Goal: Task Accomplishment & Management: Manage account settings

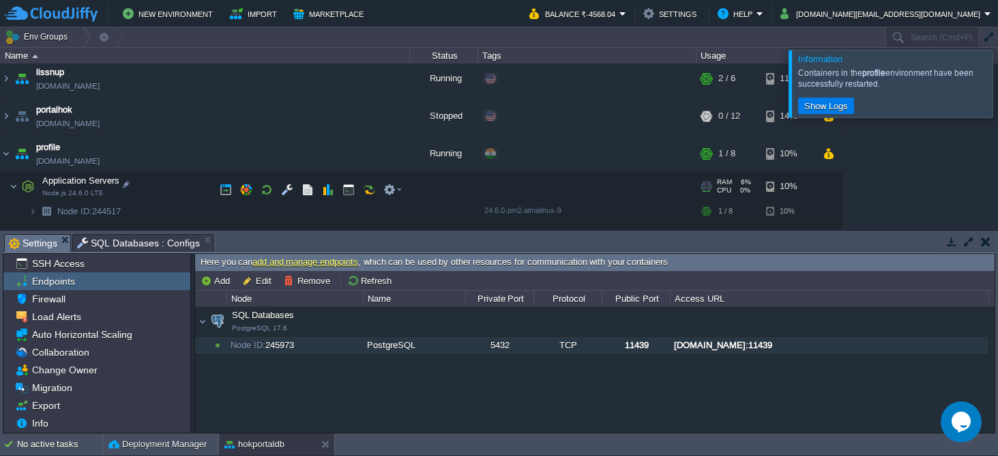
scroll to position [514, 0]
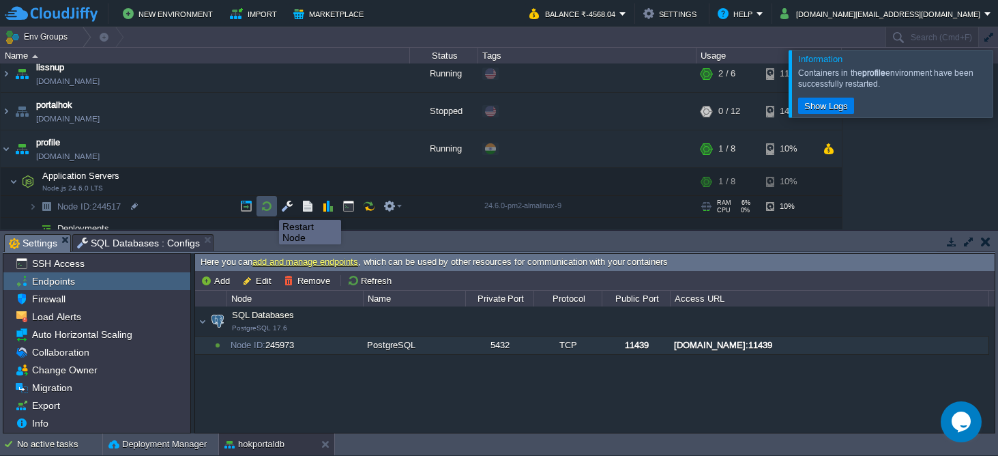
click at [269, 207] on button "button" at bounding box center [267, 206] width 12 height 12
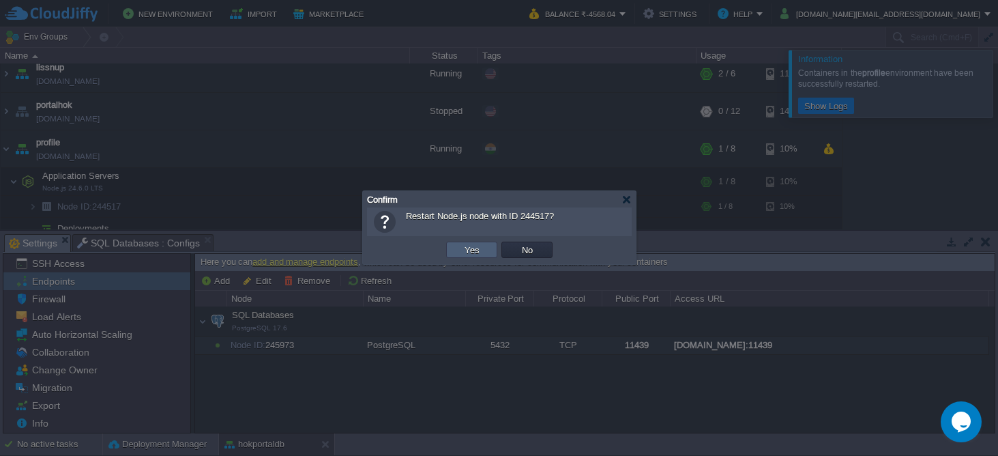
click at [467, 249] on button "Yes" at bounding box center [472, 250] width 23 height 12
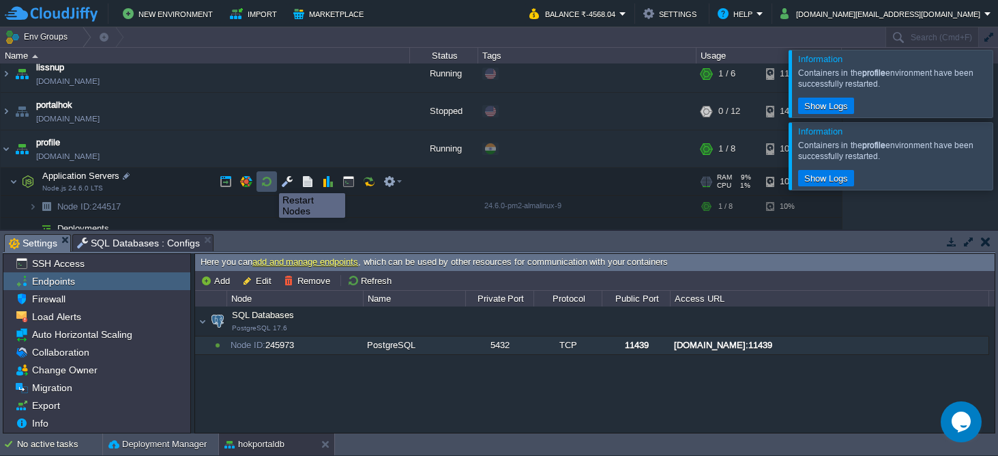
click at [269, 182] on button "button" at bounding box center [267, 181] width 12 height 12
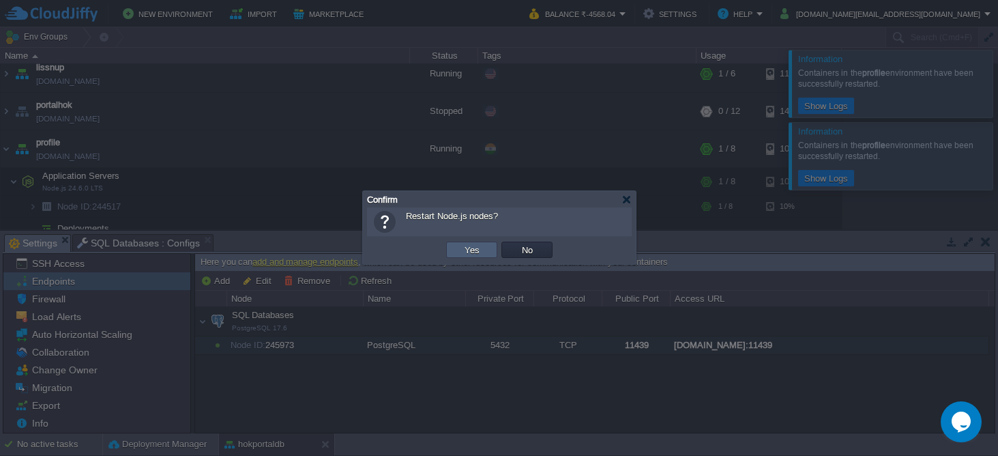
click at [467, 247] on button "Yes" at bounding box center [472, 250] width 23 height 12
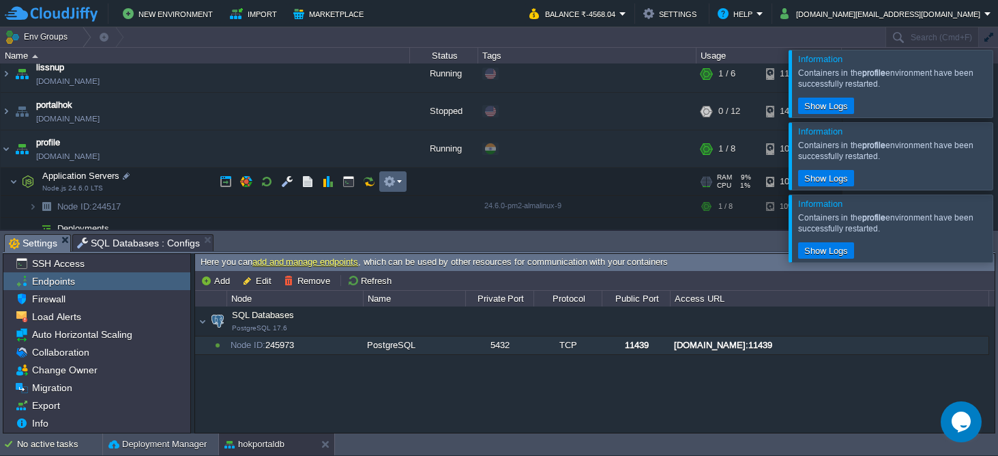
click at [401, 181] on em at bounding box center [392, 181] width 18 height 12
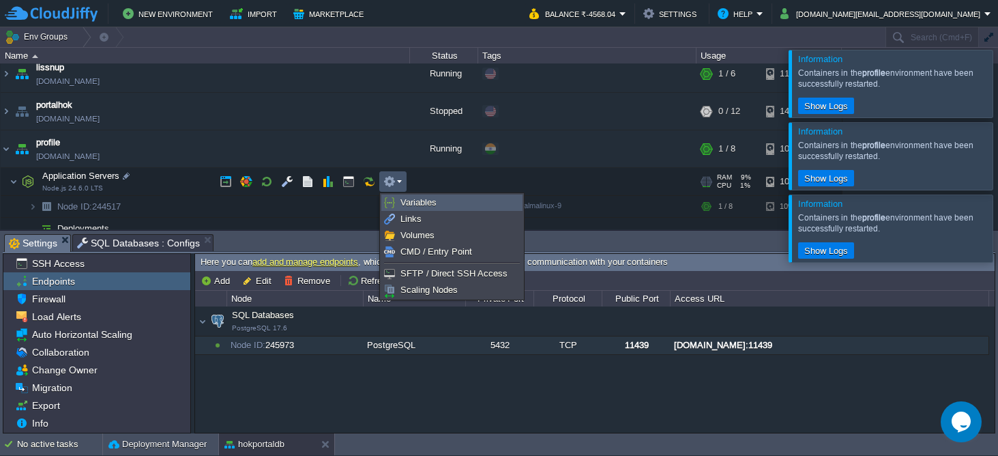
click at [418, 203] on span "Variables" at bounding box center [419, 202] width 36 height 10
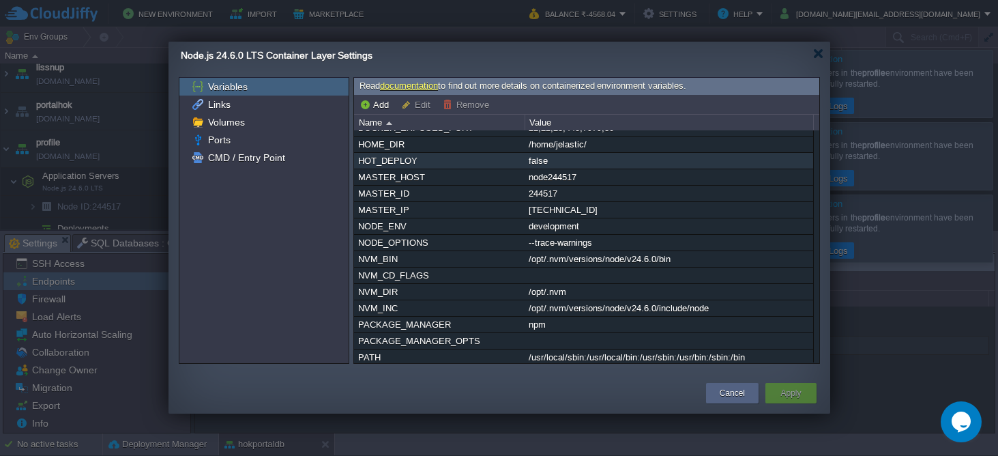
scroll to position [0, 0]
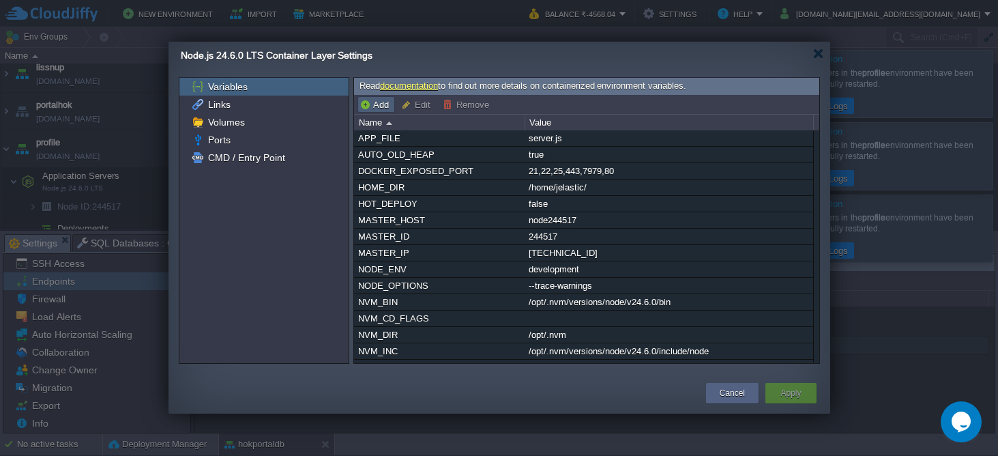
click at [379, 104] on button "Add" at bounding box center [376, 104] width 33 height 12
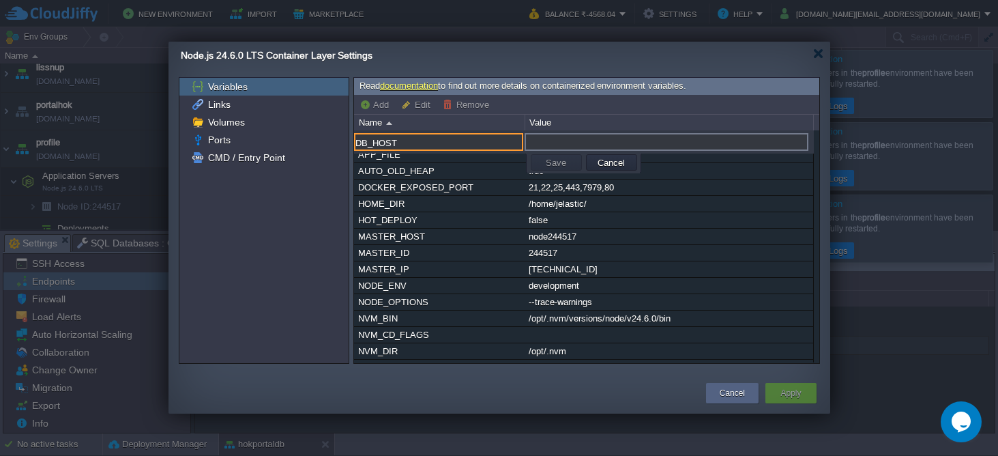
type input "DB_HOST"
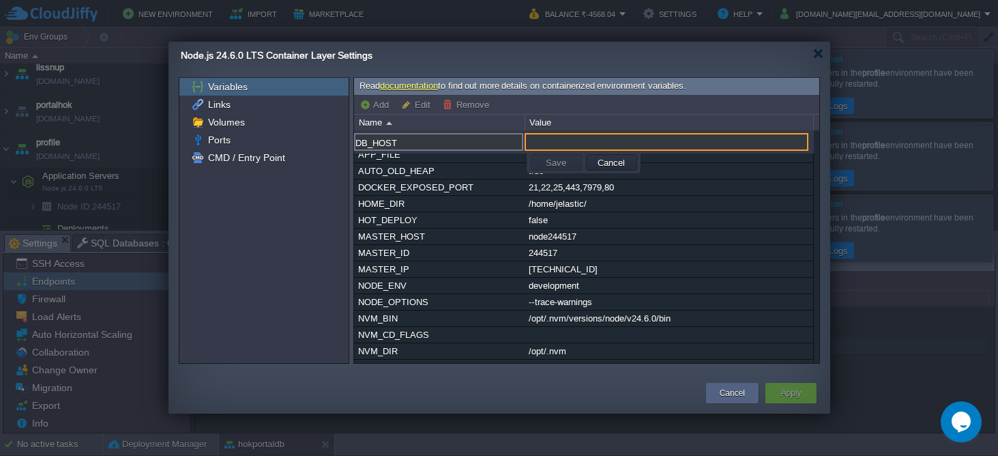
paste input "[DOMAIN_NAME]"
type input "[DOMAIN_NAME]"
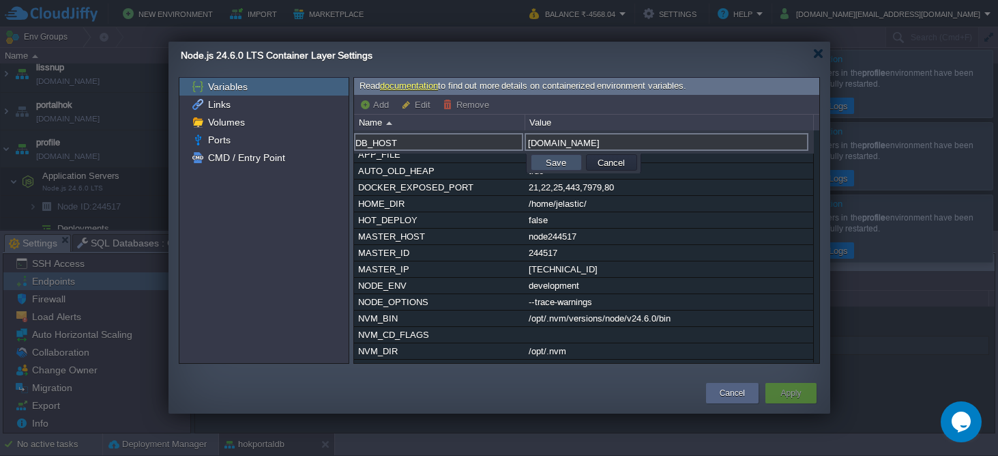
click at [555, 161] on button "Save" at bounding box center [556, 162] width 29 height 12
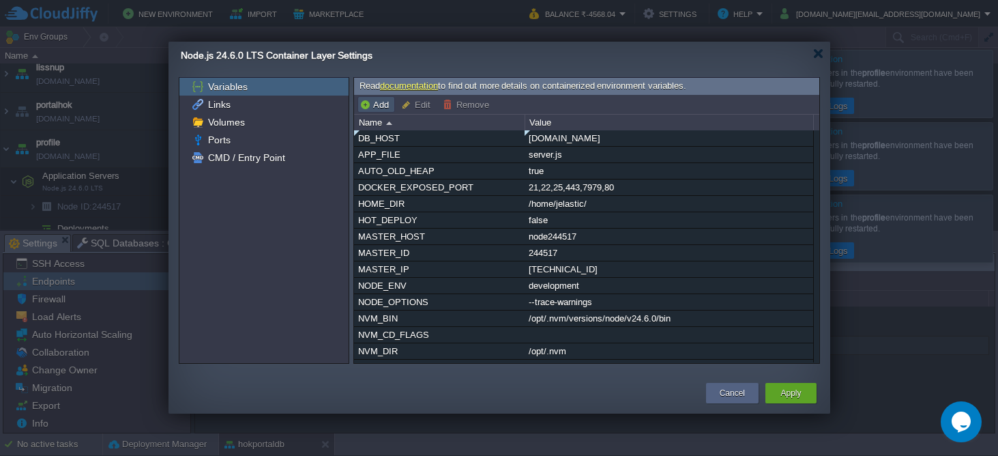
click at [377, 104] on button "Add" at bounding box center [376, 104] width 33 height 12
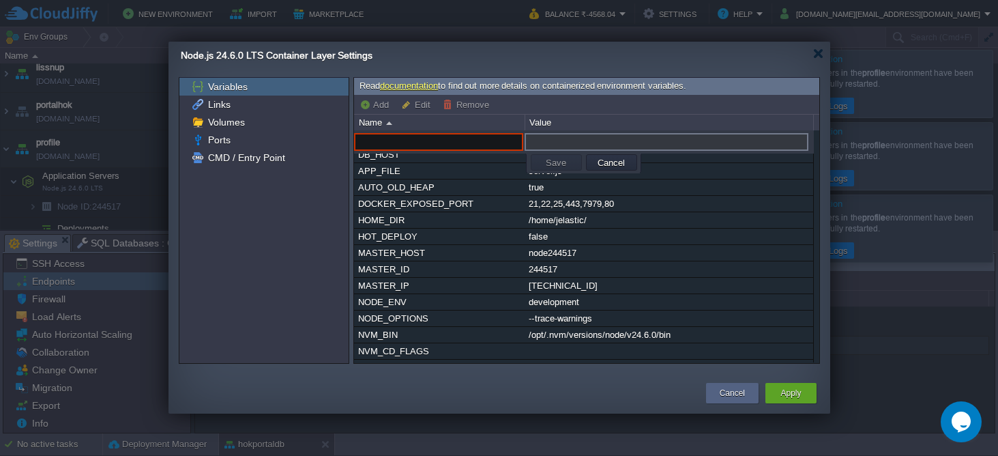
paste input "DB_PORT"
type input "DB_PORT"
click at [568, 141] on input "text" at bounding box center [667, 142] width 284 height 18
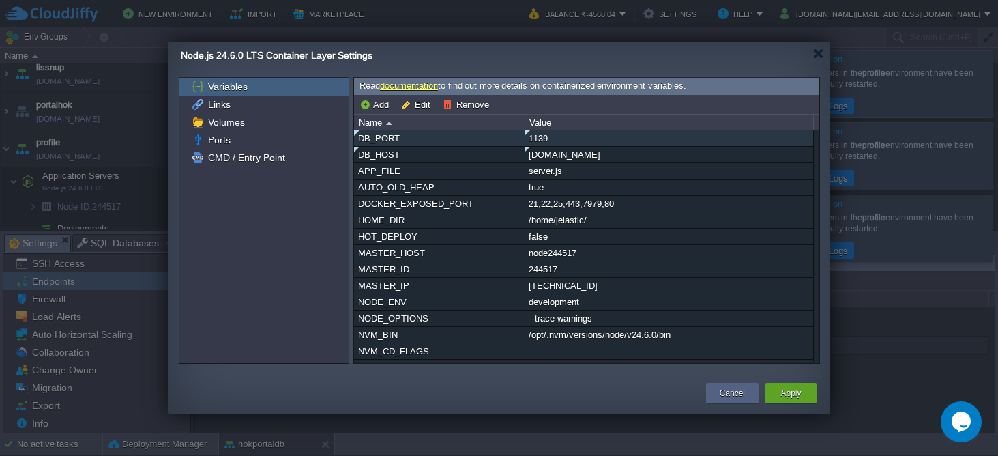
click at [554, 138] on div "1139" at bounding box center [668, 138] width 287 height 16
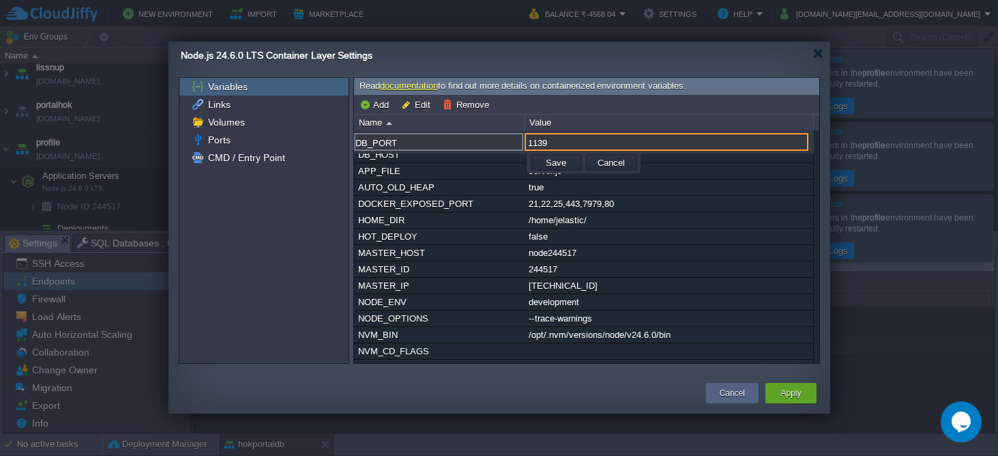
click at [554, 141] on input "1139" at bounding box center [667, 142] width 284 height 18
type input "11439"
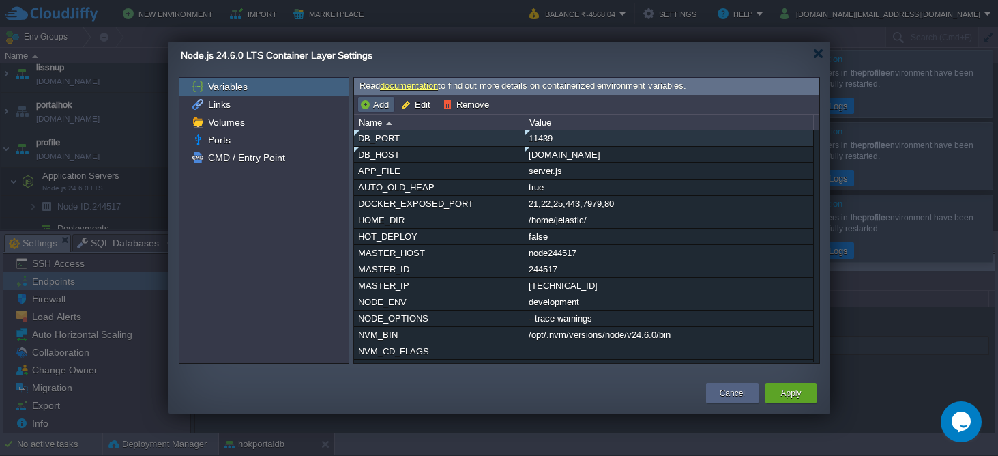
click at [377, 105] on button "Add" at bounding box center [376, 104] width 33 height 12
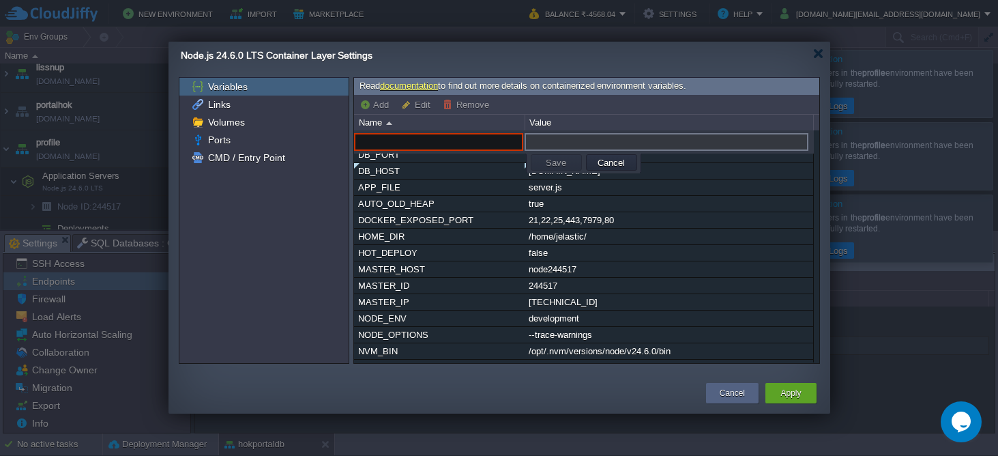
paste input "B_USER"
type input "DB_USER"
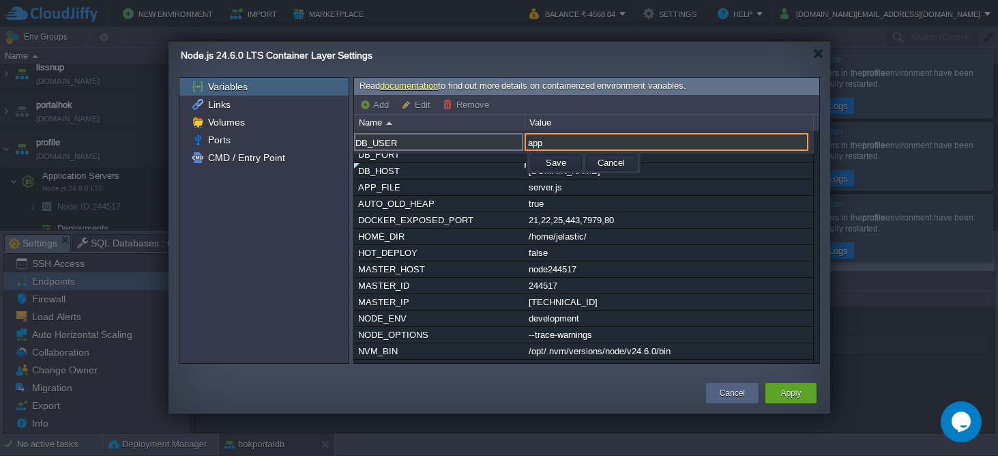
type input "app"
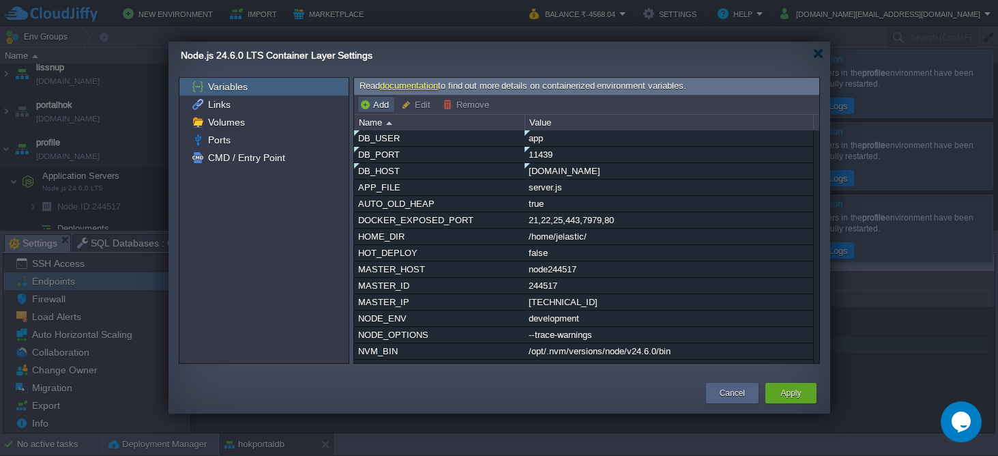
click at [381, 106] on button "Add" at bounding box center [376, 104] width 33 height 12
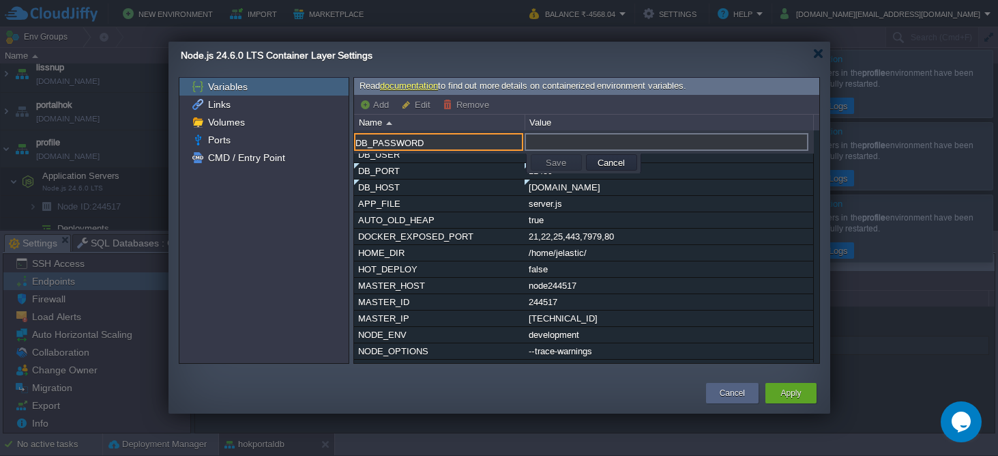
type input "DB_PASSWORD"
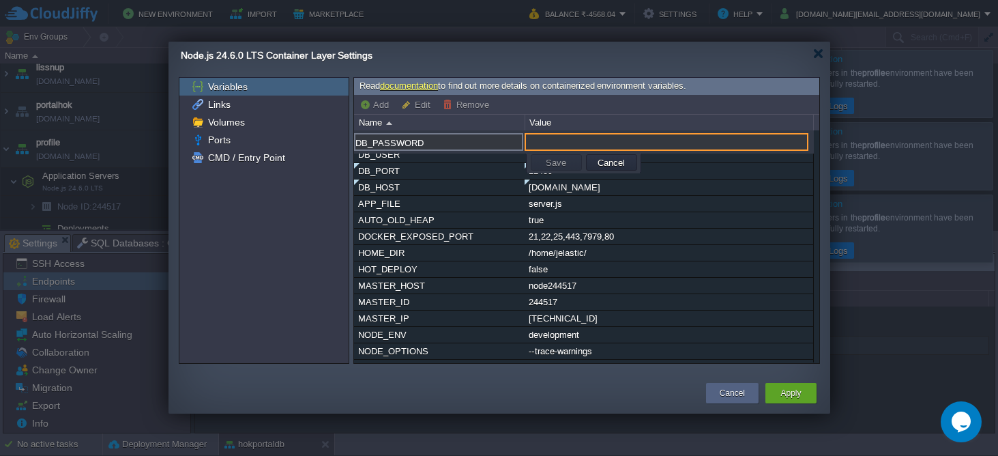
paste input "PortalAppUser1!"
type input "PortalAppUser1!"
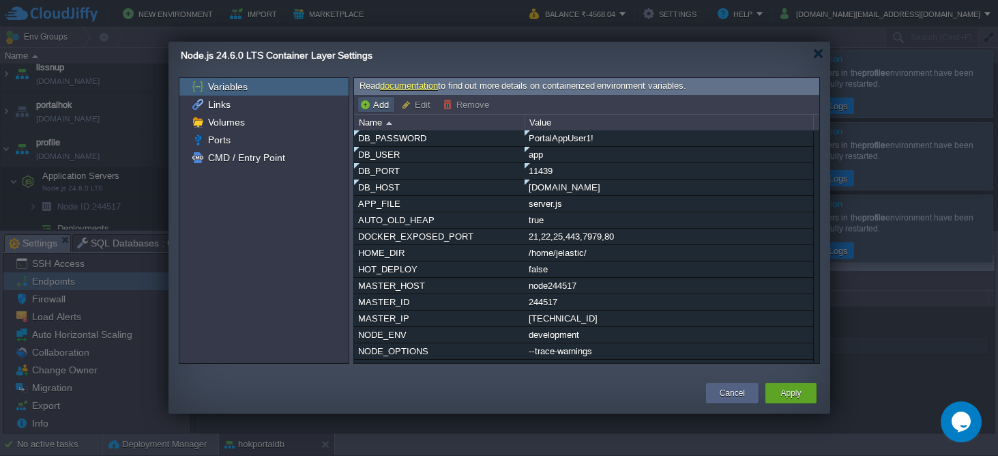
click at [379, 102] on button "Add" at bounding box center [376, 104] width 33 height 12
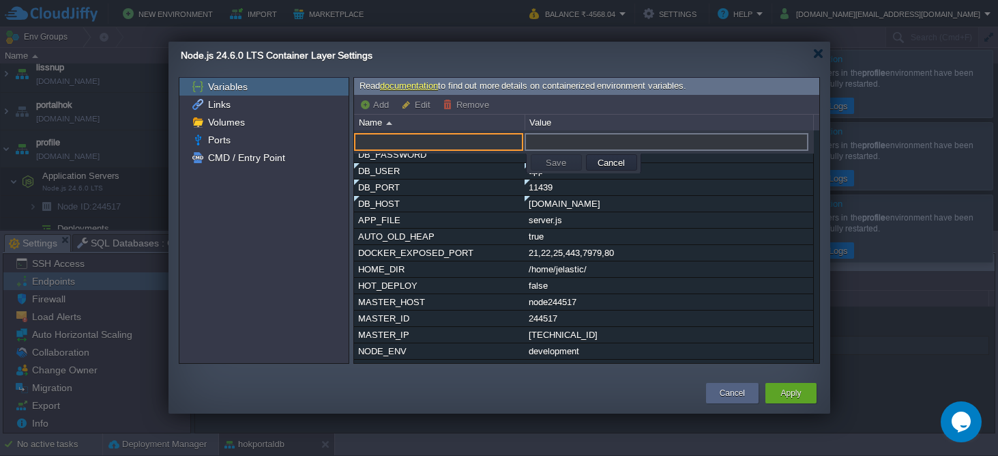
paste input "DB_NAME"
type input "DB_NAME"
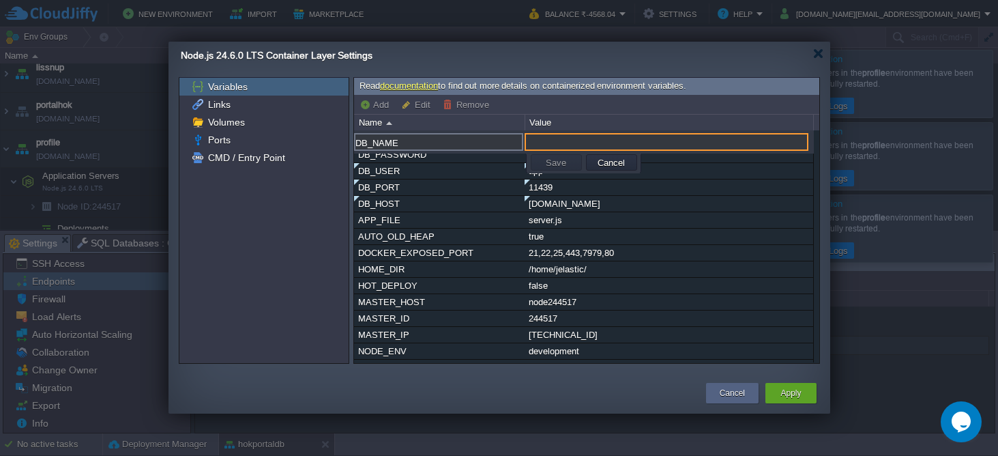
click at [579, 140] on input "text" at bounding box center [667, 142] width 284 height 18
type input "portaldb"
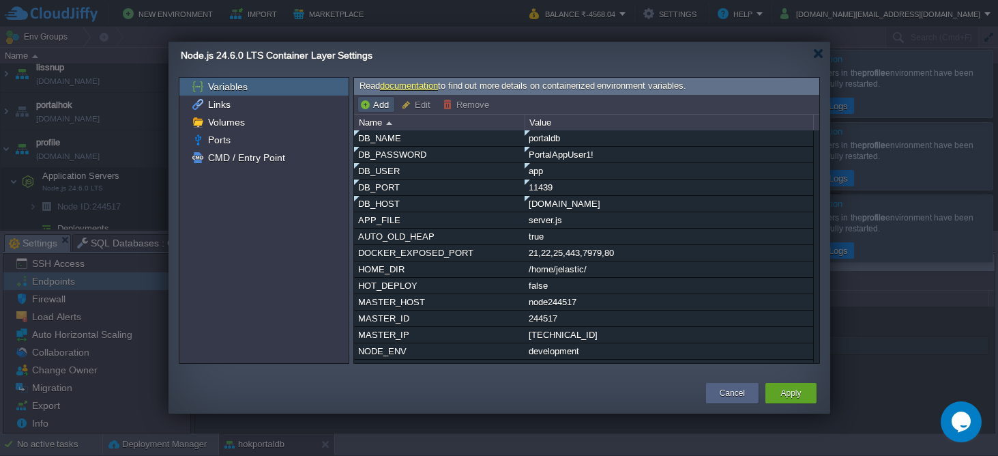
click at [378, 104] on button "Add" at bounding box center [376, 104] width 33 height 12
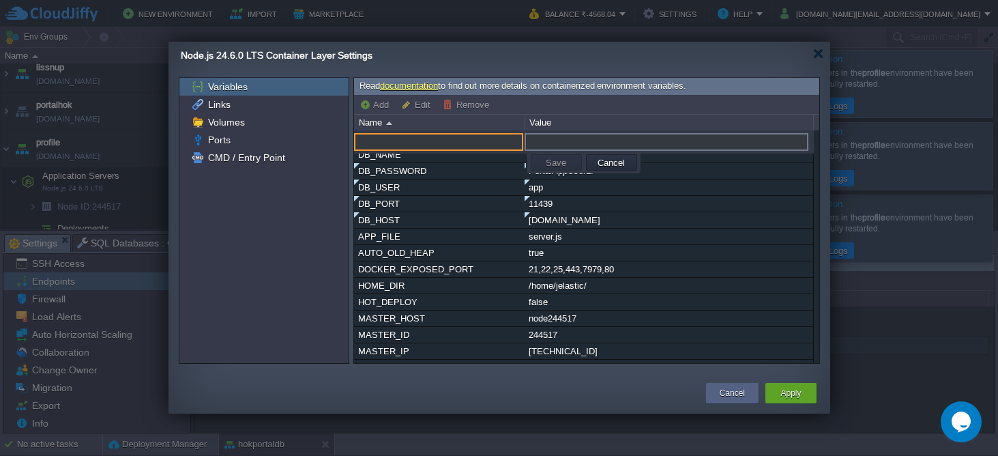
paste input "DB_SSL=false"
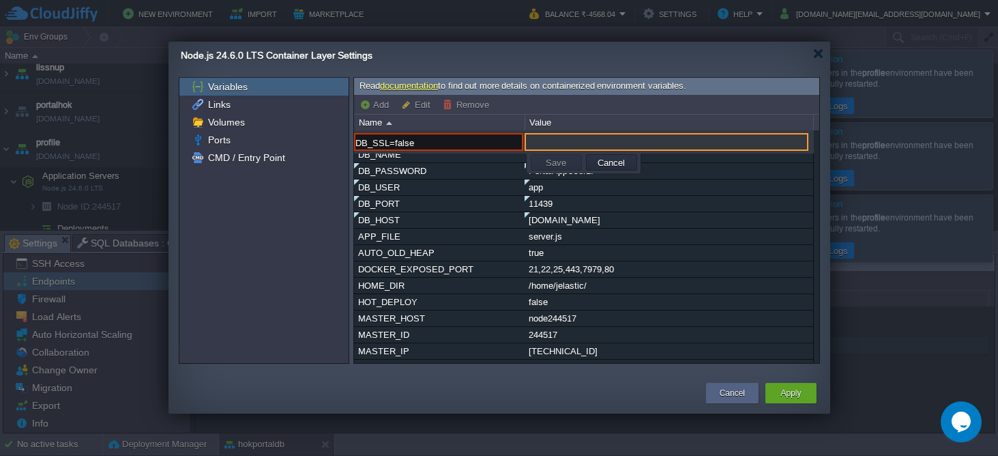
click at [548, 143] on input "text" at bounding box center [667, 142] width 284 height 18
click at [454, 143] on input "DB_SSL=false" at bounding box center [438, 142] width 169 height 18
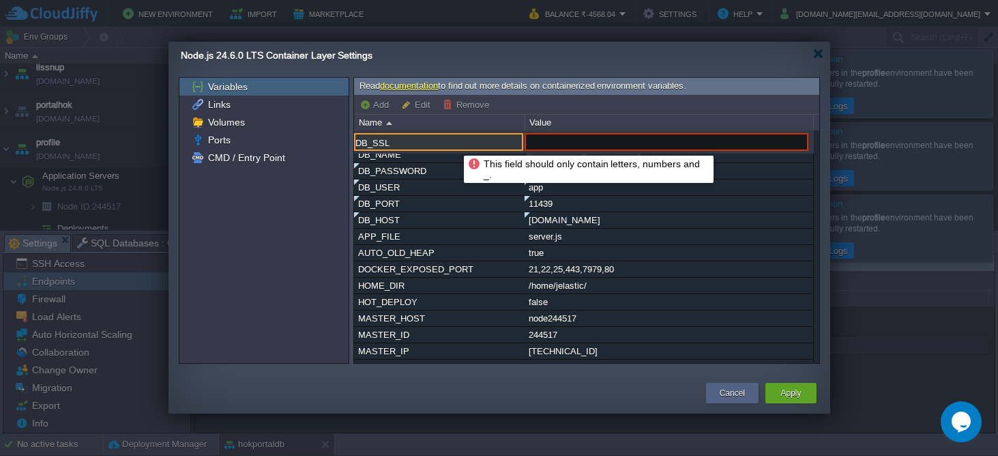
type input "DB_SSL"
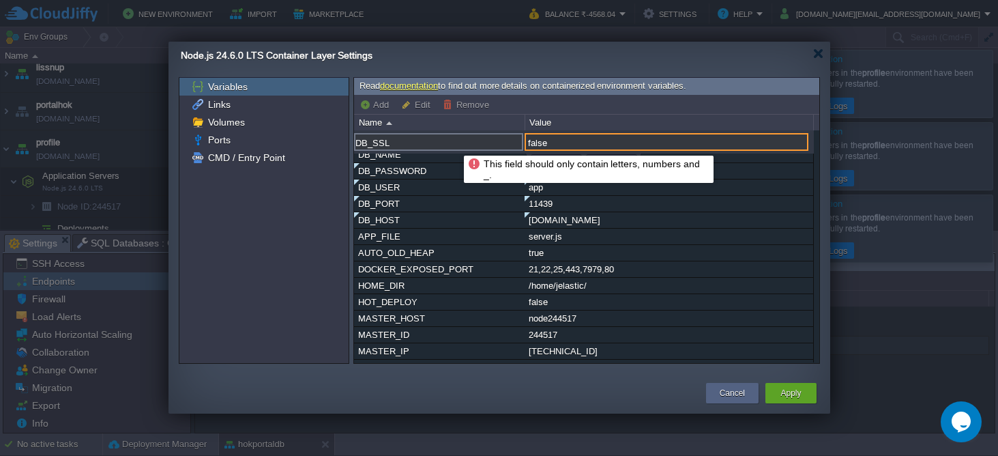
type input "false"
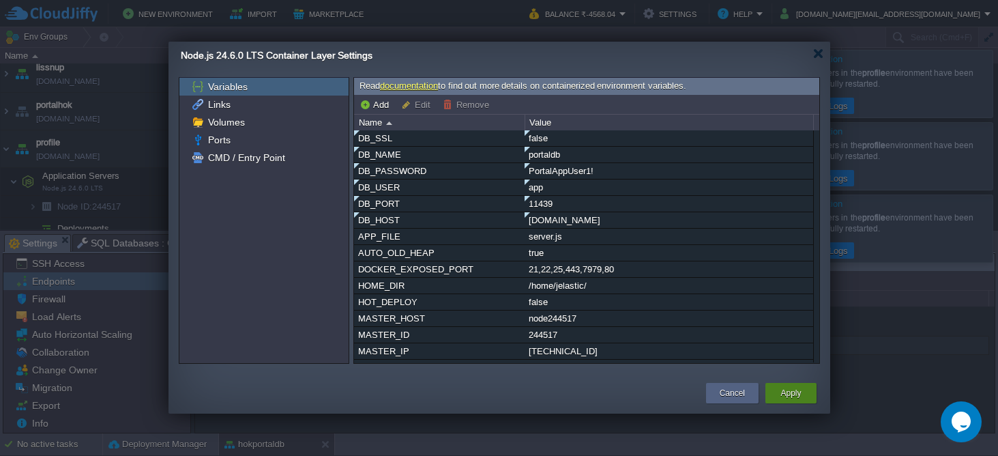
click at [789, 388] on button "Apply" at bounding box center [791, 393] width 20 height 14
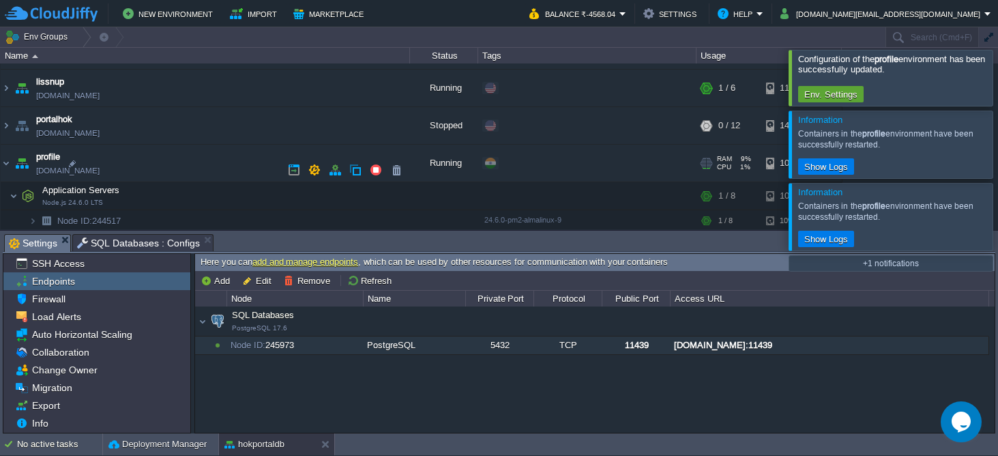
scroll to position [494, 0]
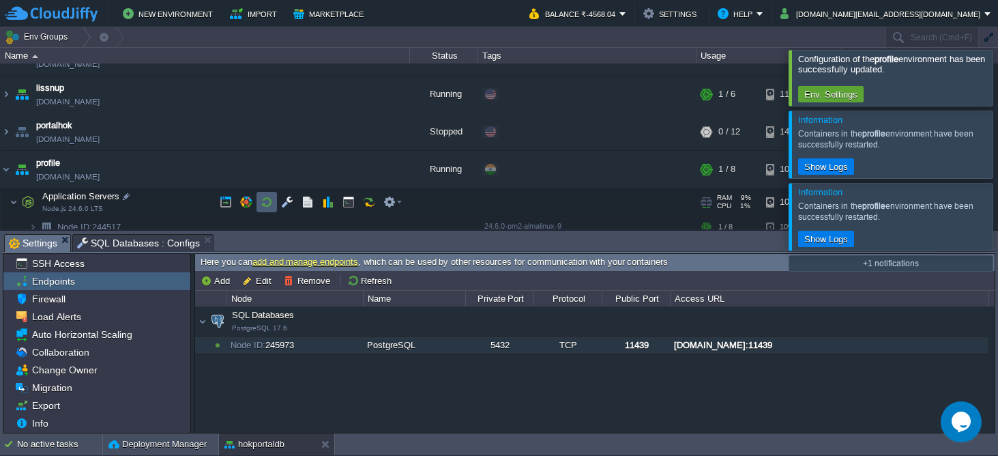
click at [268, 201] on button "button" at bounding box center [267, 202] width 12 height 12
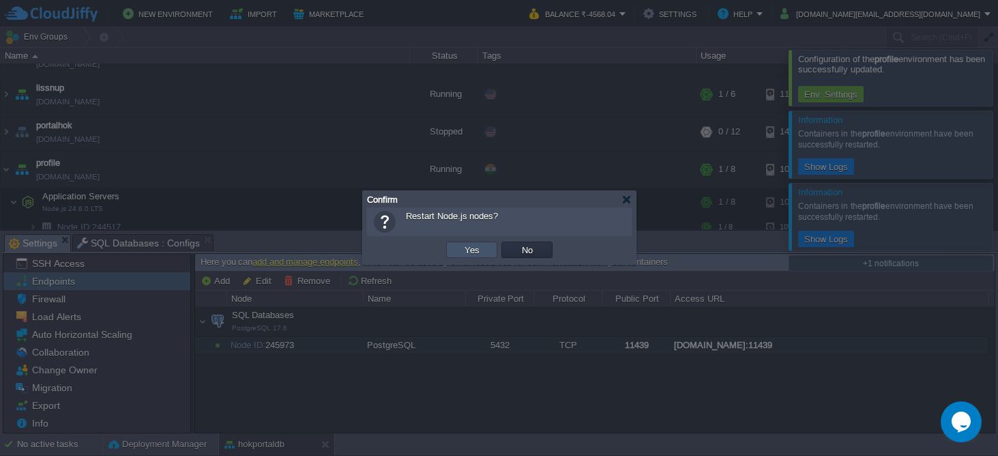
click at [471, 248] on button "Yes" at bounding box center [472, 250] width 23 height 12
